Goal: Find specific page/section: Find specific page/section

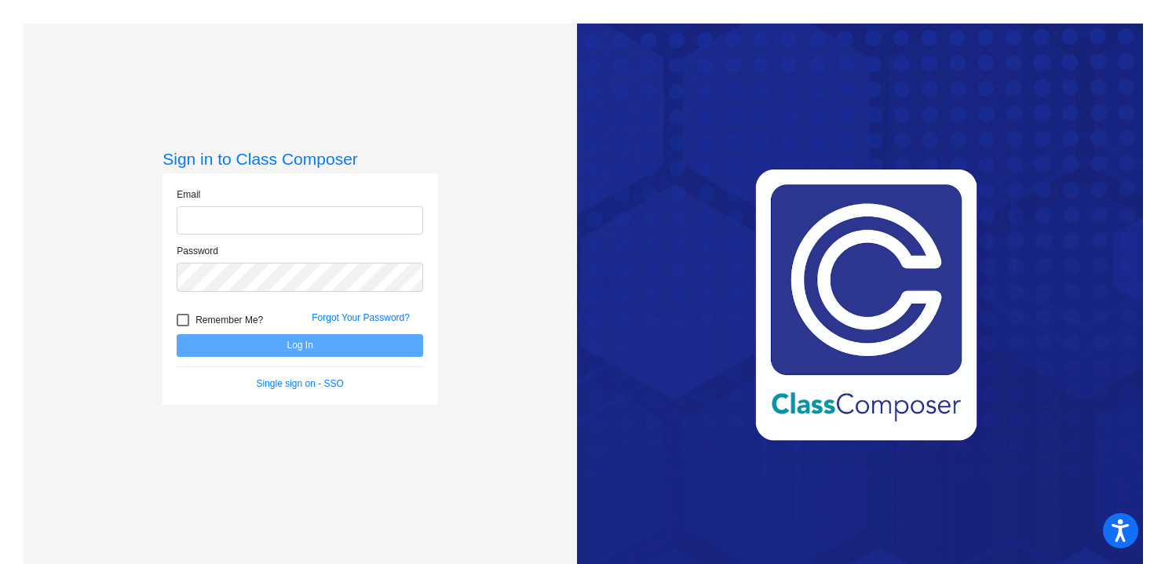
type input "[EMAIL_ADDRESS][DOMAIN_NAME]"
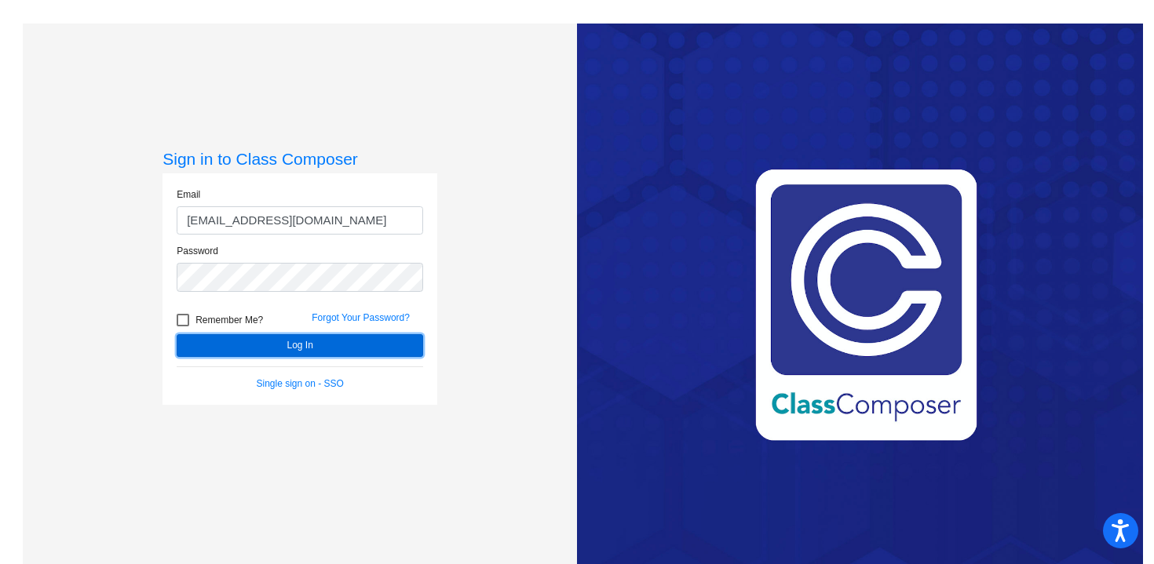
click at [351, 349] on button "Log In" at bounding box center [300, 345] width 247 height 23
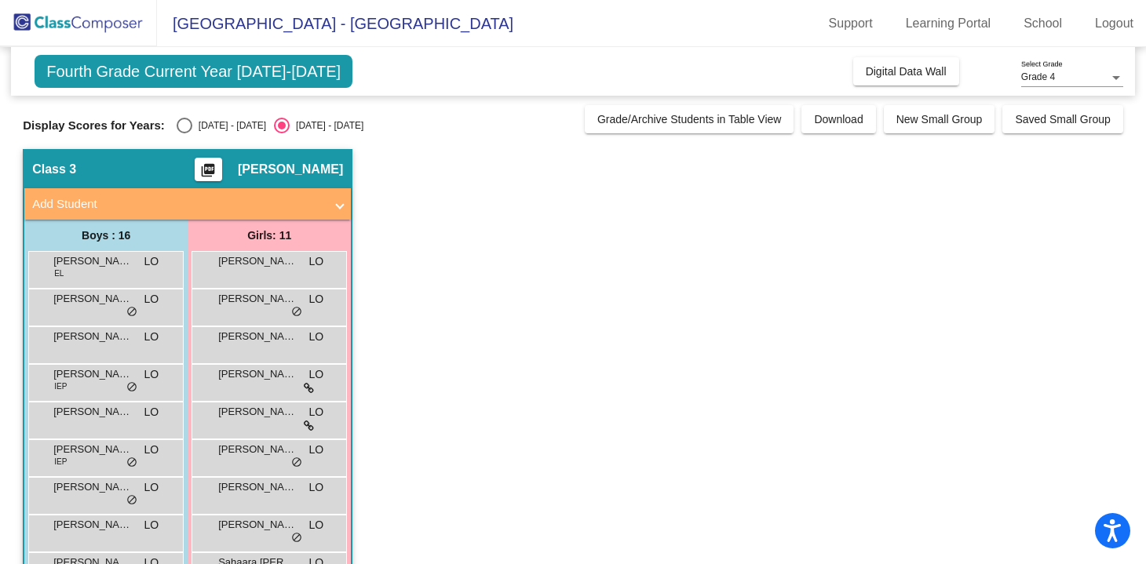
click at [177, 128] on div "Select an option" at bounding box center [185, 126] width 16 height 16
click at [184, 133] on input "[DATE] - [DATE]" at bounding box center [184, 133] width 1 height 1
radio input "true"
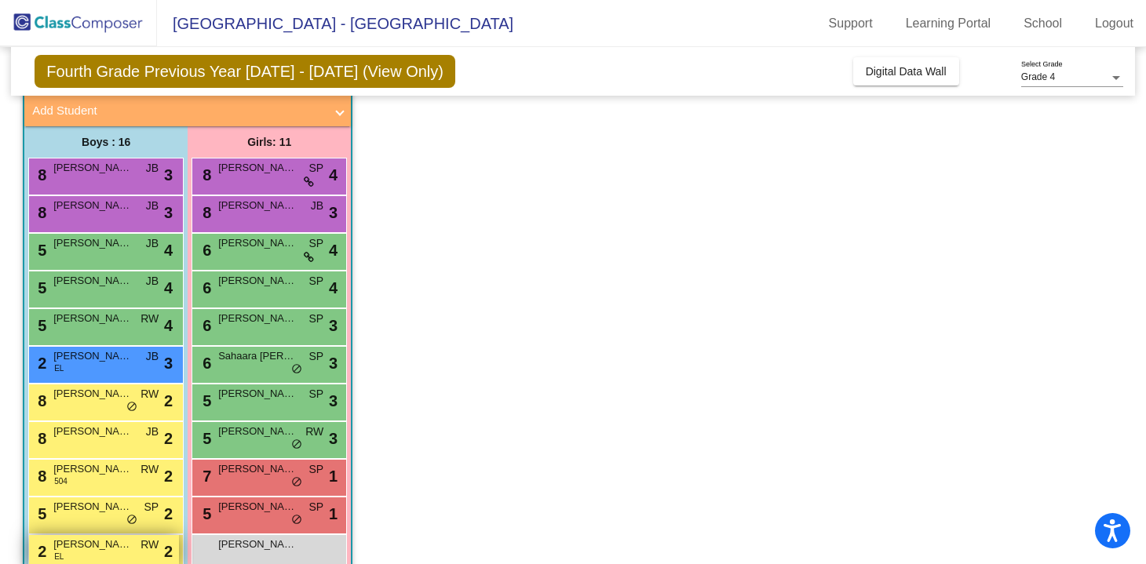
scroll to position [92, 0]
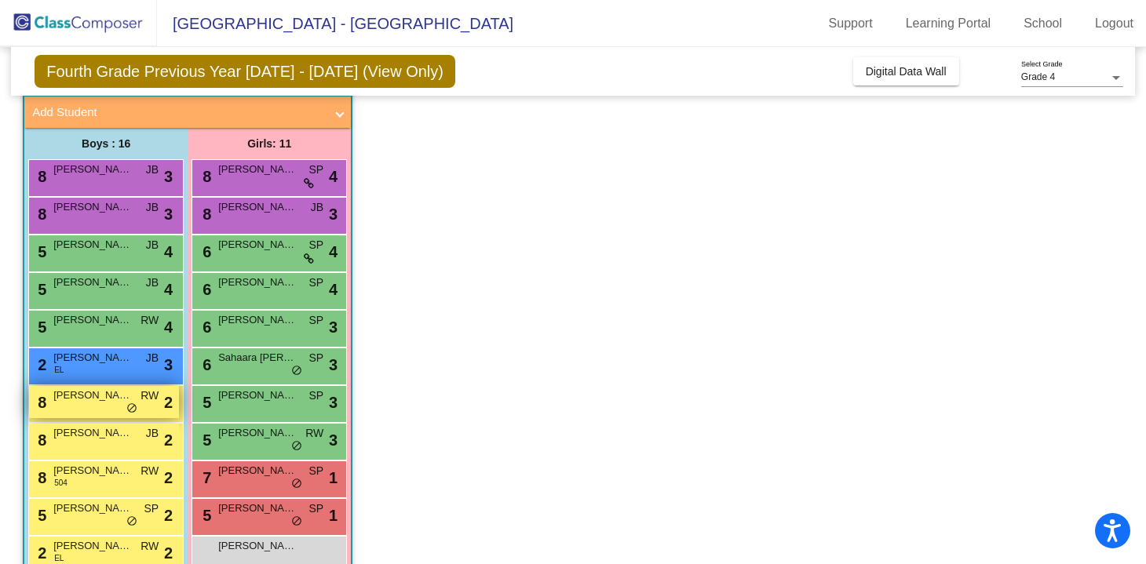
click at [111, 411] on div "8 [PERSON_NAME] RW lock do_not_disturb_alt 2" at bounding box center [104, 402] width 150 height 32
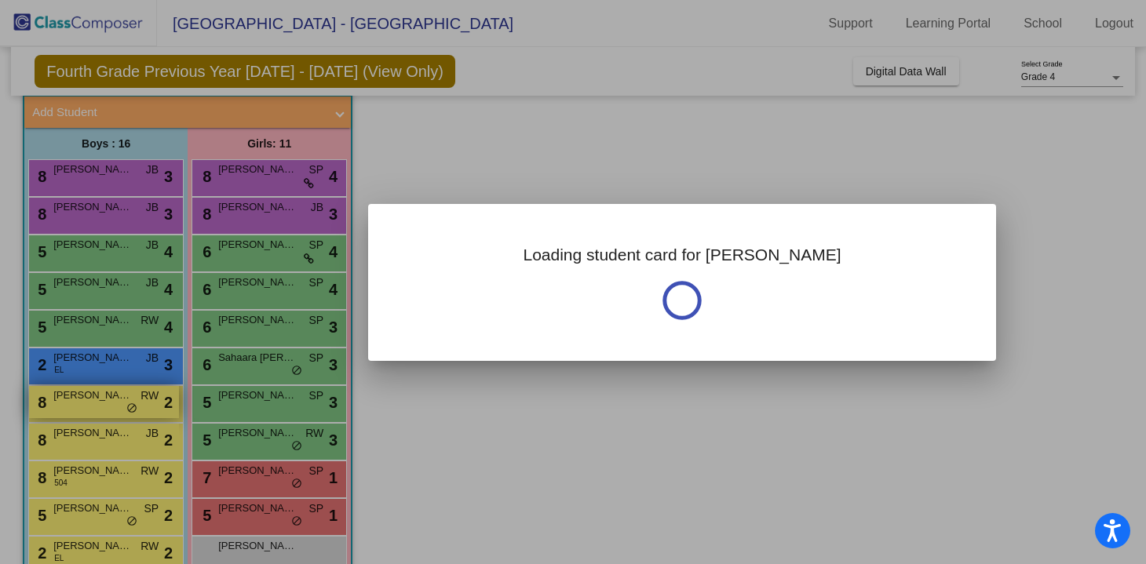
click at [111, 411] on div at bounding box center [573, 282] width 1146 height 564
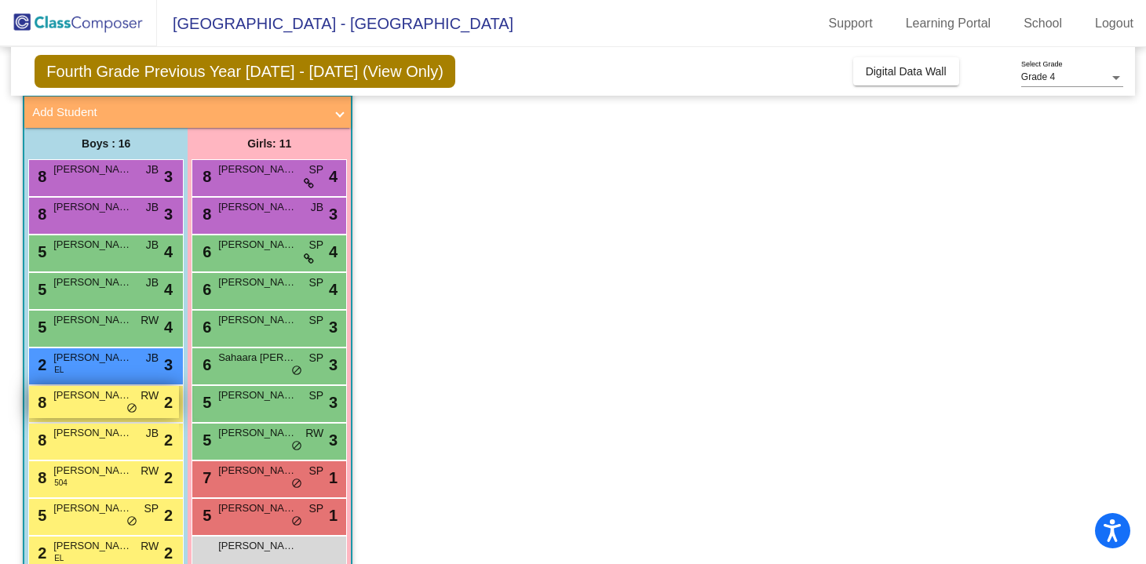
click at [111, 411] on div "8 [PERSON_NAME] RW lock do_not_disturb_alt 2" at bounding box center [104, 402] width 150 height 32
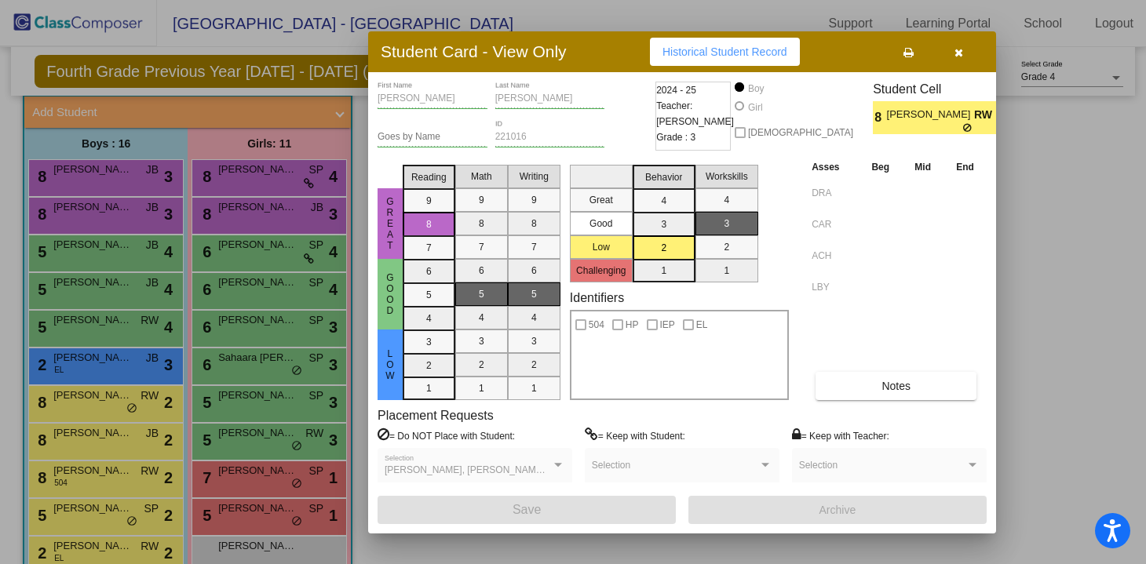
click at [955, 51] on icon "button" at bounding box center [959, 52] width 9 height 11
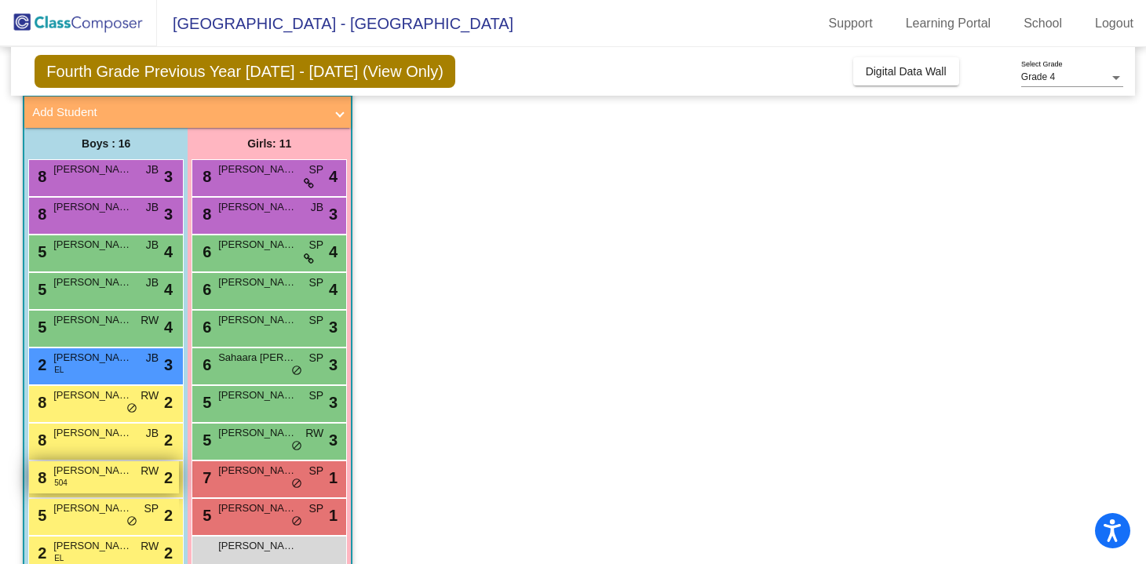
click at [113, 479] on div "8 [PERSON_NAME] 504 RW lock do_not_disturb_alt 2" at bounding box center [104, 478] width 150 height 32
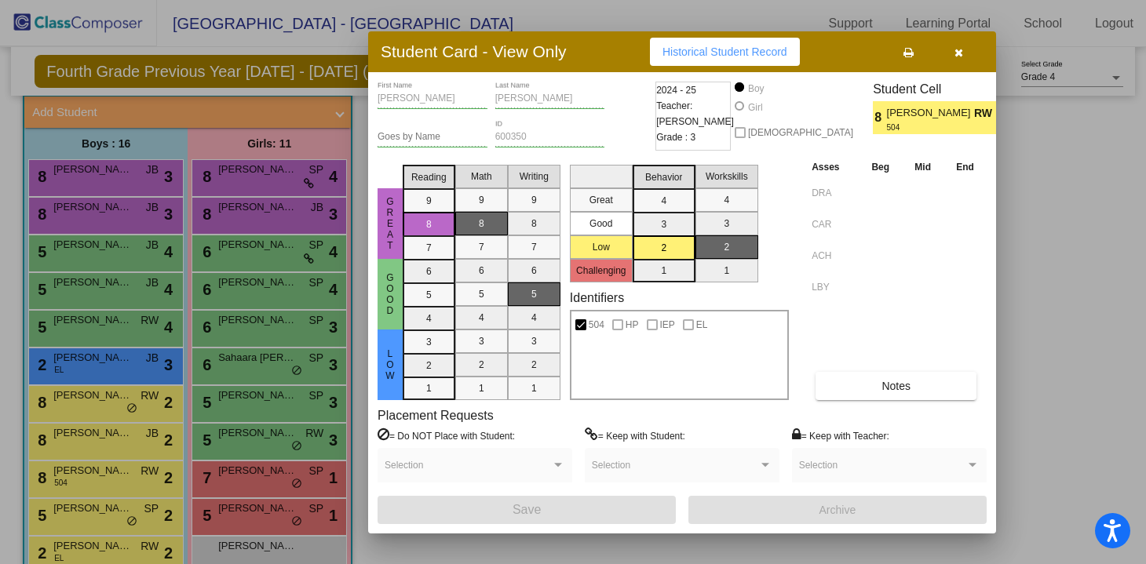
click at [960, 53] on icon "button" at bounding box center [959, 52] width 9 height 11
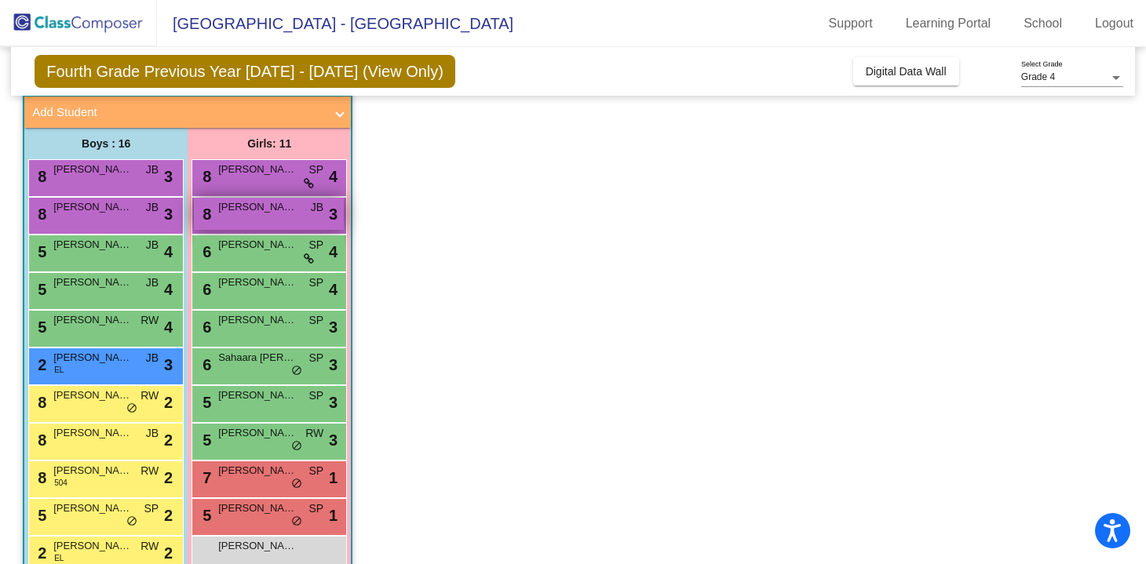
click at [288, 225] on div "8 [PERSON_NAME] JB lock do_not_disturb_alt 3" at bounding box center [269, 214] width 150 height 32
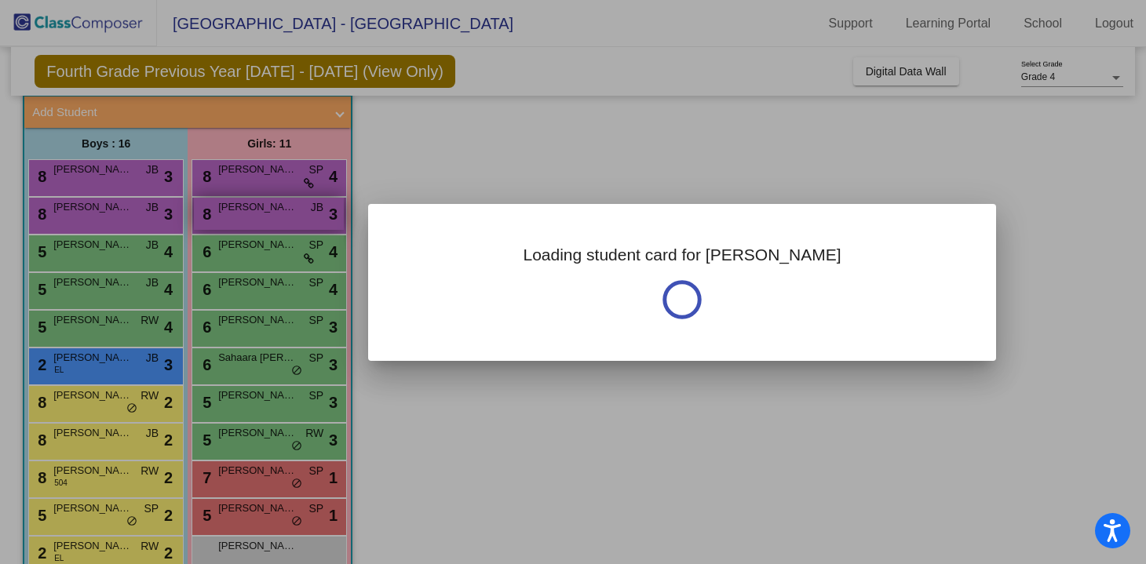
click at [288, 225] on div at bounding box center [573, 282] width 1146 height 564
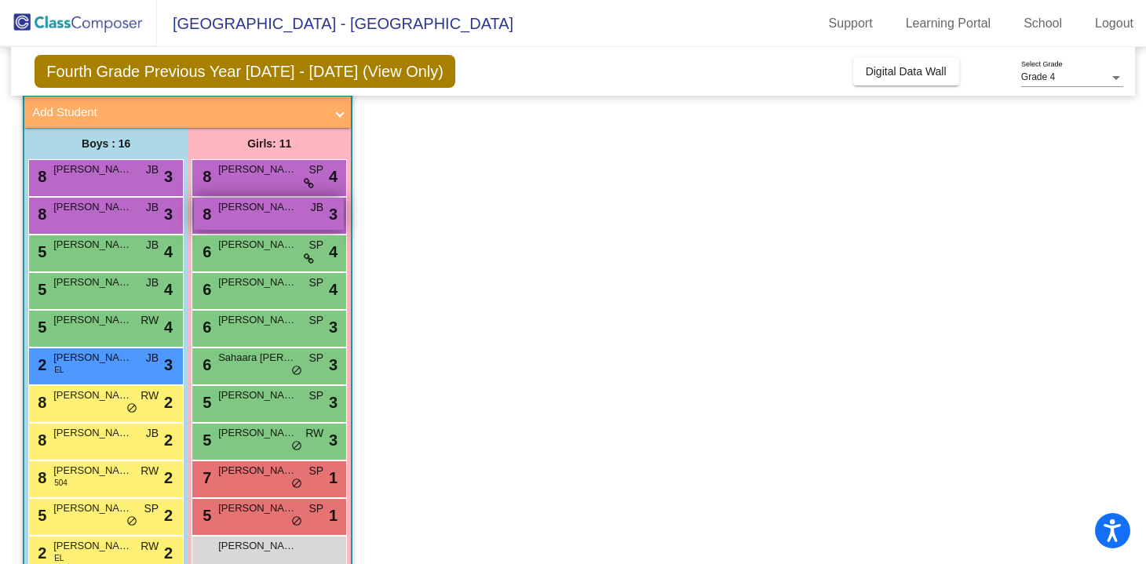
click at [288, 225] on div "8 [PERSON_NAME] JB lock do_not_disturb_alt 3" at bounding box center [269, 214] width 150 height 32
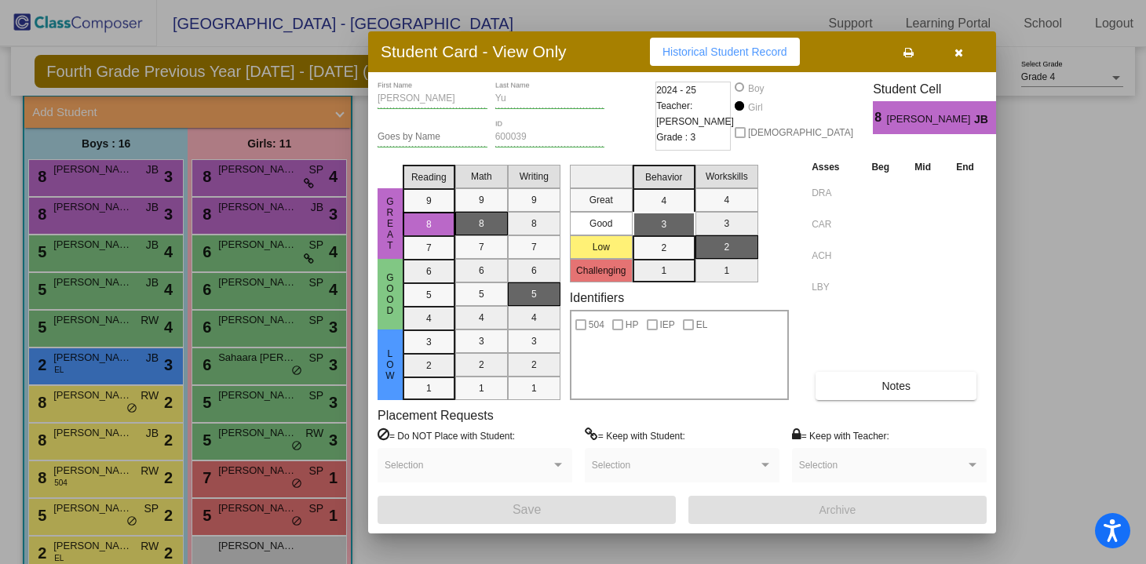
click at [957, 57] on icon "button" at bounding box center [959, 52] width 9 height 11
